Goal: Task Accomplishment & Management: Manage account settings

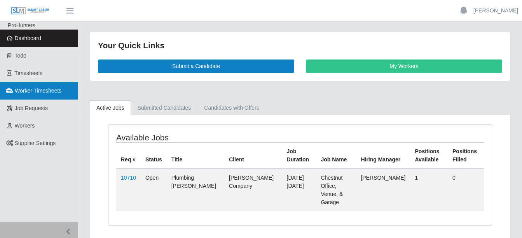
click at [69, 96] on link "Worker Timesheets" at bounding box center [39, 90] width 78 height 17
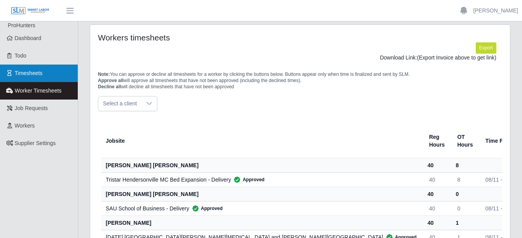
click at [35, 77] on link "Timesheets" at bounding box center [39, 72] width 78 height 17
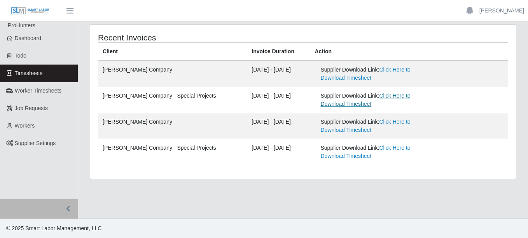
click at [402, 97] on link "Click Here to Download Timesheet" at bounding box center [366, 99] width 90 height 14
click at [269, 190] on main "Recent Invoices Client Invoice Duration Action Lee Company 08/11/2025 - 08/17/2…" at bounding box center [302, 119] width 449 height 197
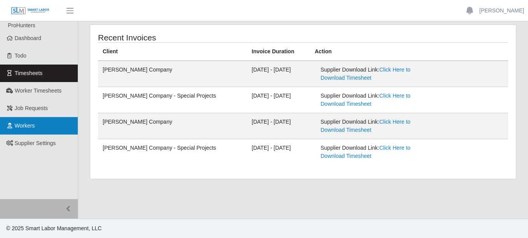
click at [36, 125] on link "Workers" at bounding box center [39, 125] width 78 height 17
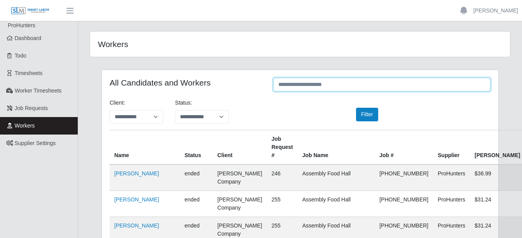
click at [363, 81] on input "text" at bounding box center [381, 85] width 217 height 14
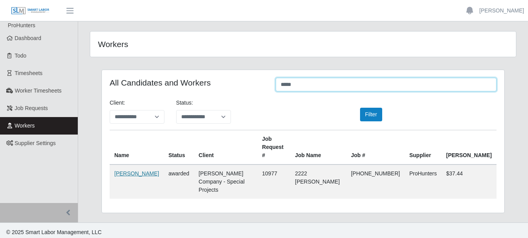
type input "*****"
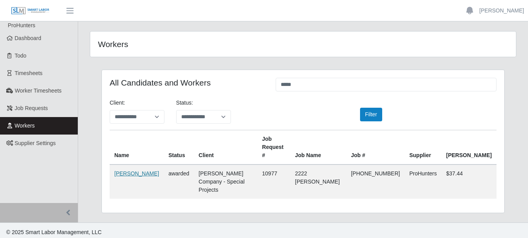
click at [132, 170] on link "Berta Garcia Salanic" at bounding box center [136, 173] width 45 height 6
